Goal: Transaction & Acquisition: Book appointment/travel/reservation

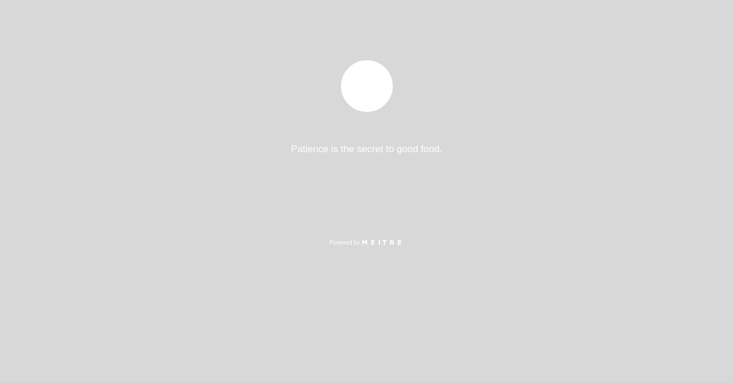
select select "pt"
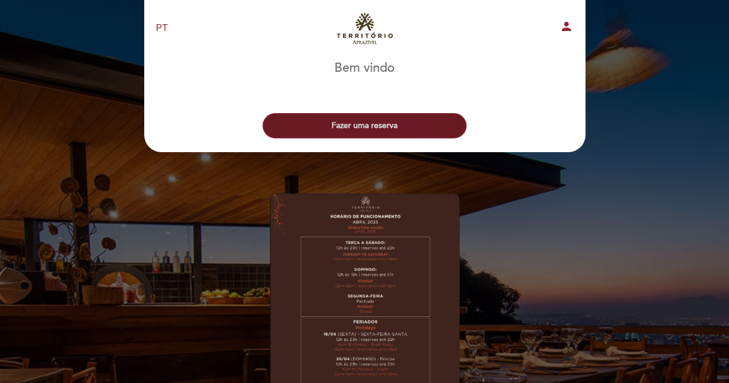
click at [369, 125] on button "Fazer uma reserva" at bounding box center [365, 125] width 204 height 25
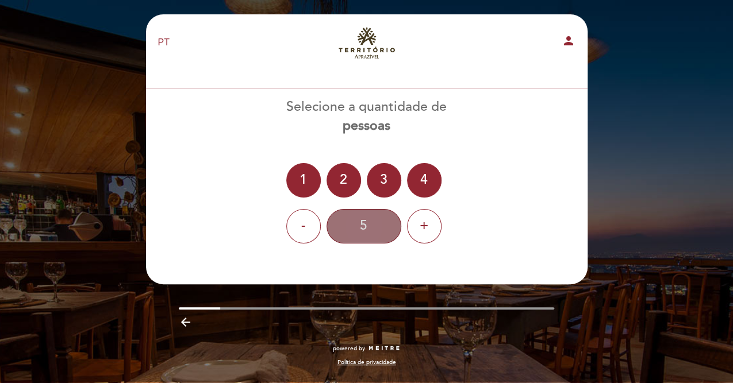
click at [367, 225] on div "5" at bounding box center [363, 226] width 75 height 34
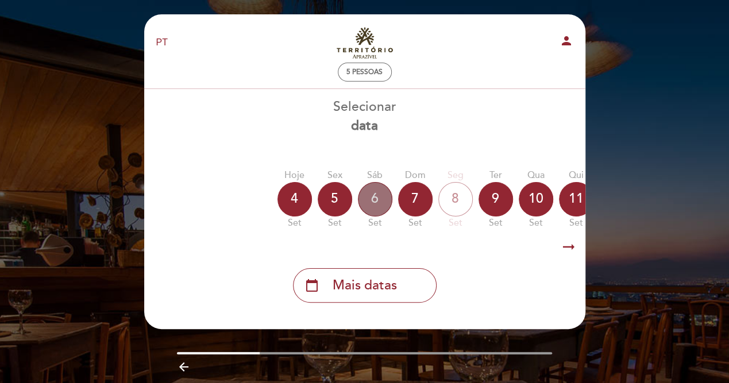
click at [365, 201] on div "6" at bounding box center [375, 199] width 34 height 34
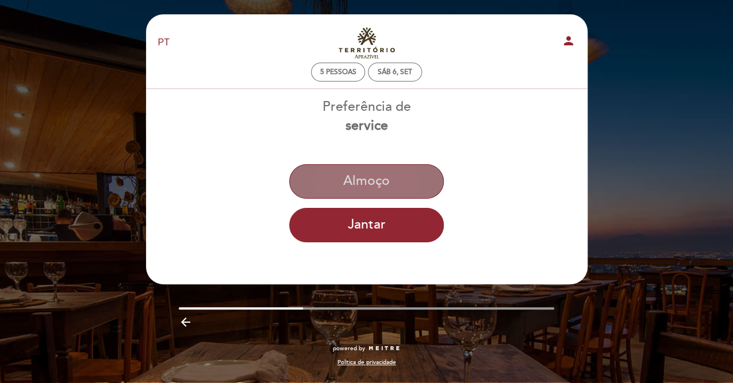
click at [372, 179] on button "Almoço" at bounding box center [366, 181] width 155 height 34
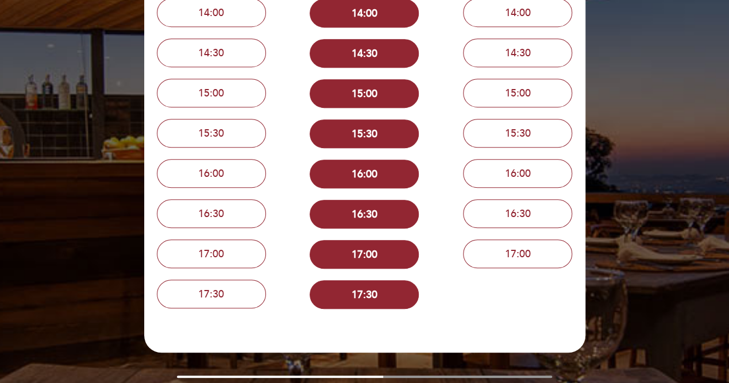
scroll to position [313, 0]
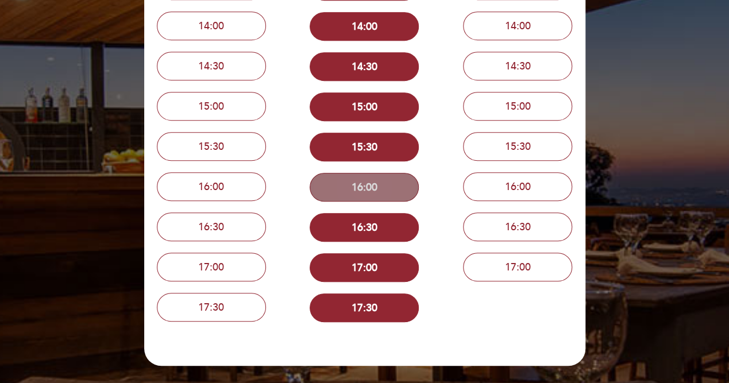
click at [371, 187] on button "16:00" at bounding box center [364, 187] width 109 height 29
